Goal: Check status

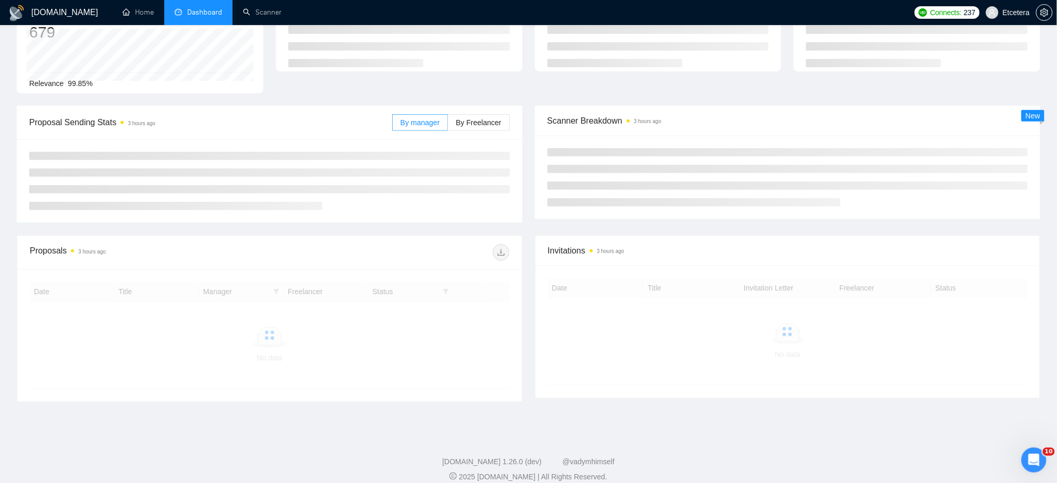
scroll to position [139, 0]
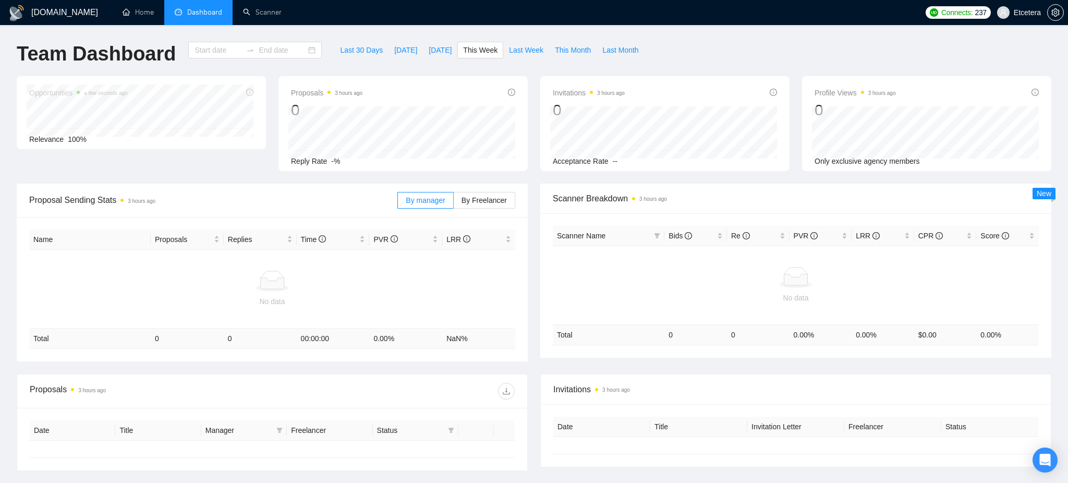
type input "[DATE]"
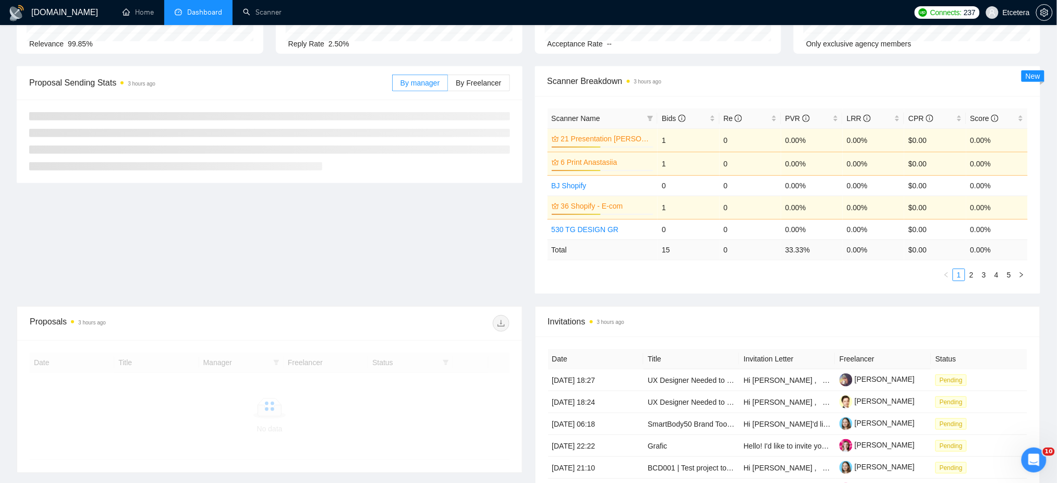
scroll to position [139, 0]
